Goal: Find specific page/section

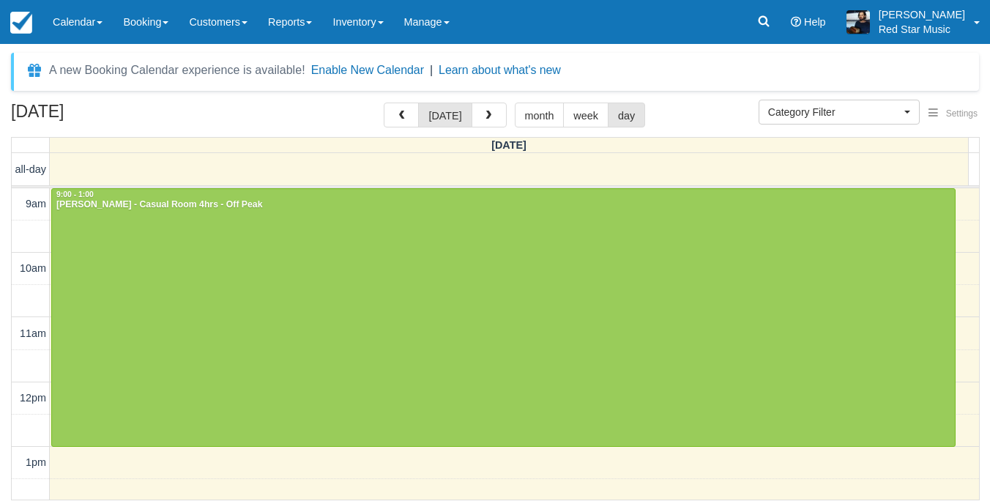
select select
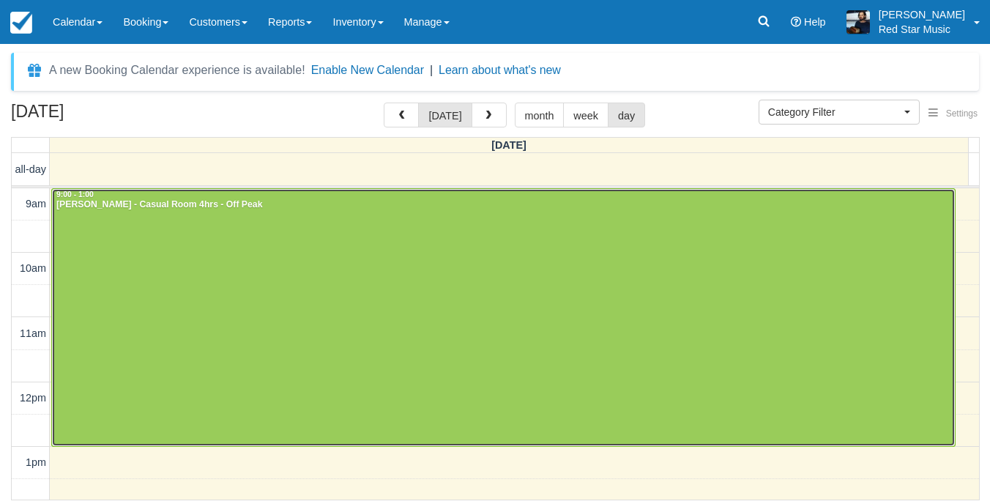
click at [437, 260] on div at bounding box center [503, 317] width 903 height 257
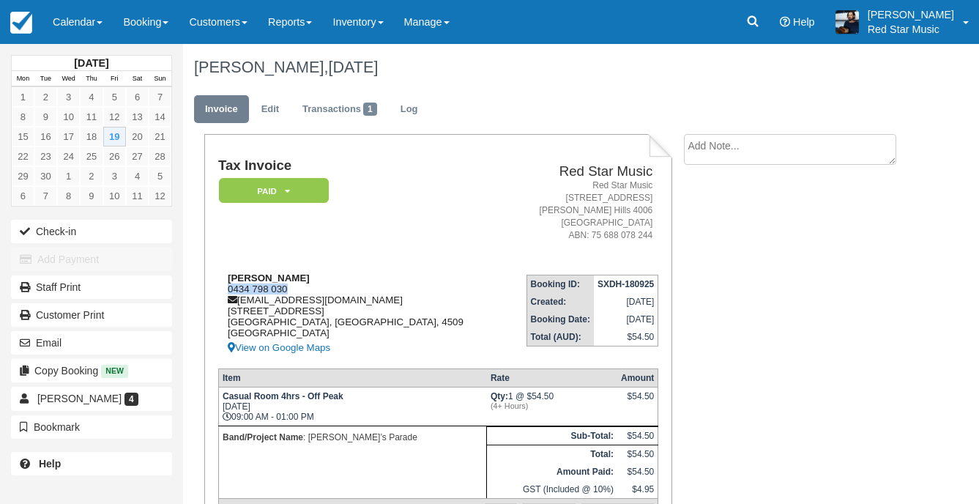
drag, startPoint x: 294, startPoint y: 286, endPoint x: 225, endPoint y: 288, distance: 68.8
click at [225, 288] on div "Luke Koster 0434 798 030 ltmcproductions@gmail.com 16/7 Chelmsford road Mango h…" at bounding box center [361, 314] width 286 height 84
copy div "0434 798 030"
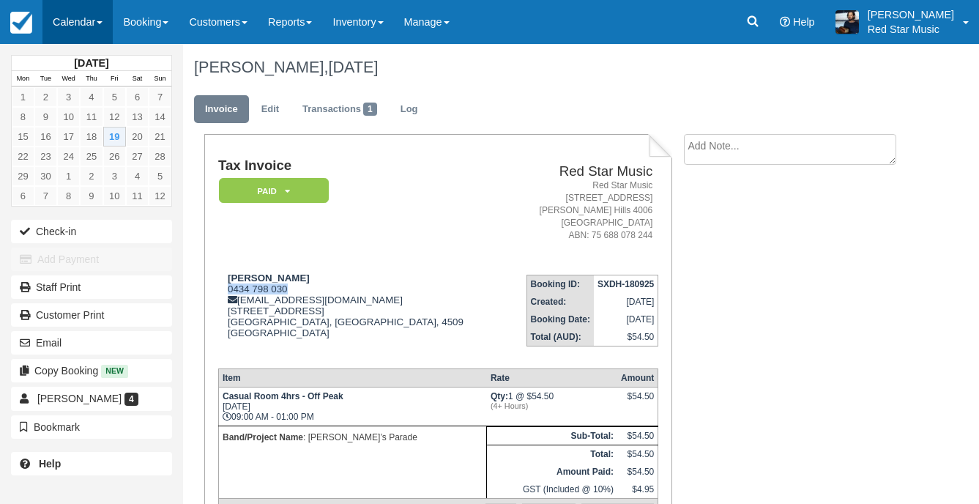
click at [63, 13] on link "Calendar" at bounding box center [77, 22] width 70 height 44
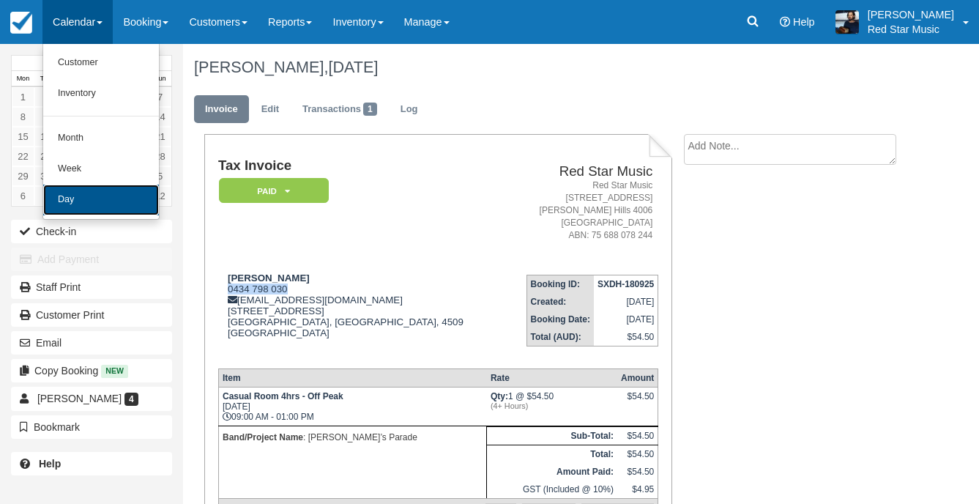
click at [85, 194] on link "Day" at bounding box center [101, 199] width 116 height 31
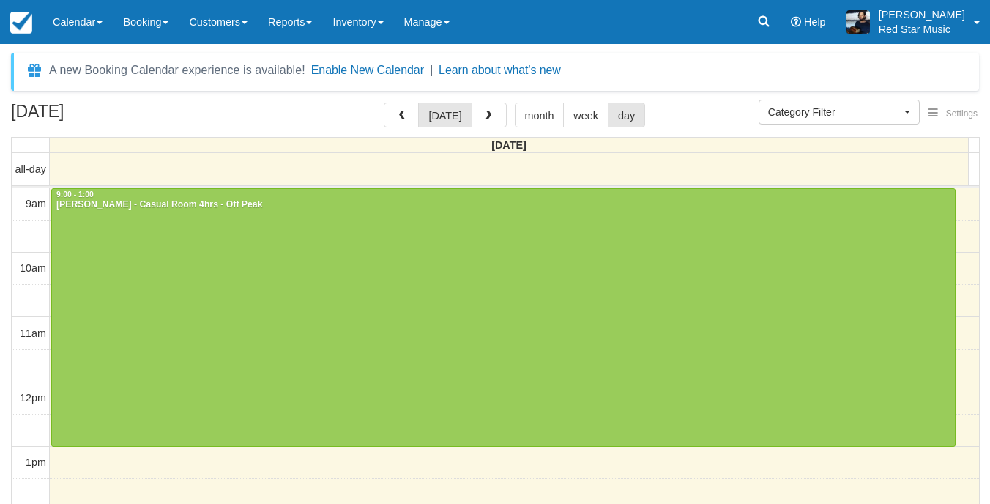
select select
